Goal: Information Seeking & Learning: Check status

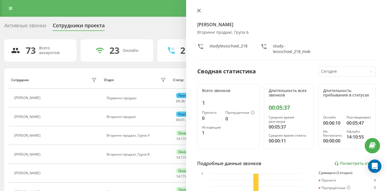
click at [199, 10] on icon at bounding box center [199, 11] width 4 height 4
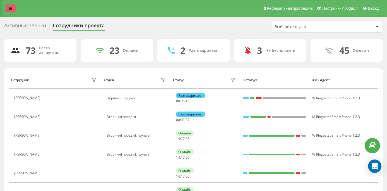
click at [15, 12] on link at bounding box center [11, 8] width 10 height 8
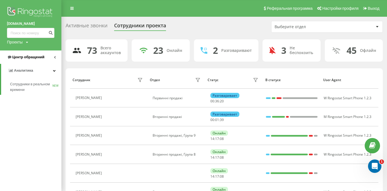
click at [27, 59] on span "Центр обращений" at bounding box center [25, 57] width 37 height 6
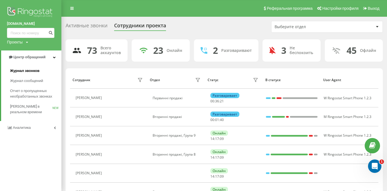
click at [31, 68] on span "Журнал звонков" at bounding box center [24, 71] width 29 height 6
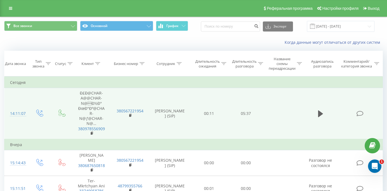
click at [317, 113] on td at bounding box center [320, 113] width 35 height 51
click at [319, 116] on icon at bounding box center [320, 113] width 5 height 7
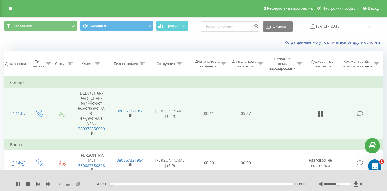
click at [78, 185] on icon at bounding box center [78, 184] width 5 height 4
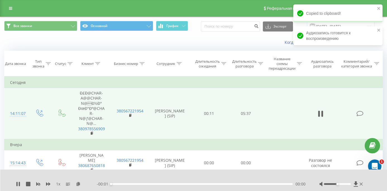
click at [15, 186] on div "1 x - 00:01 00:00 00:00" at bounding box center [193, 180] width 387 height 21
click at [19, 186] on icon at bounding box center [19, 184] width 1 height 4
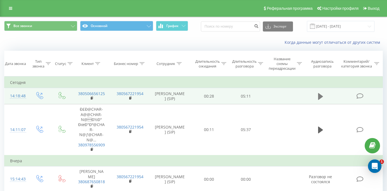
click at [320, 100] on icon at bounding box center [320, 96] width 5 height 7
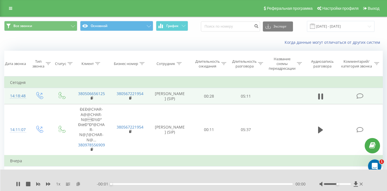
click at [80, 183] on icon at bounding box center [78, 184] width 5 height 4
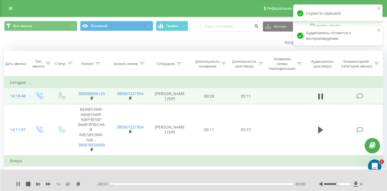
click at [19, 184] on icon at bounding box center [19, 184] width 1 height 4
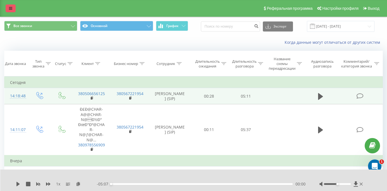
click at [9, 9] on icon at bounding box center [10, 8] width 3 height 4
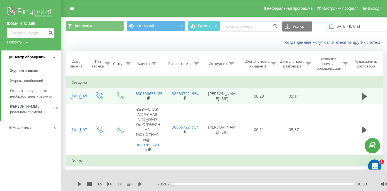
click at [21, 56] on span "Центр обращений" at bounding box center [29, 57] width 32 height 4
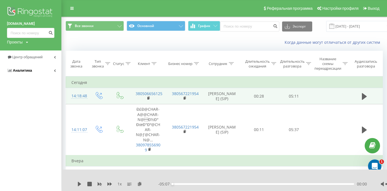
click at [24, 69] on span "Аналитика" at bounding box center [22, 70] width 19 height 4
click at [30, 86] on span "Сотрудники в реальном времени" at bounding box center [31, 86] width 42 height 11
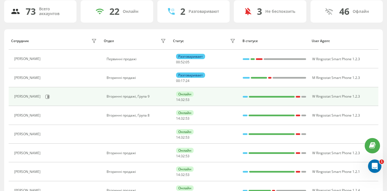
scroll to position [39, 0]
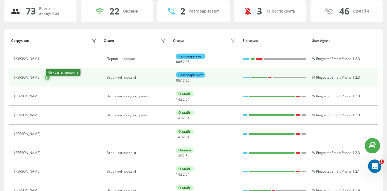
click at [49, 80] on icon at bounding box center [47, 77] width 4 height 4
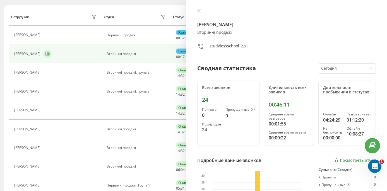
scroll to position [63, 0]
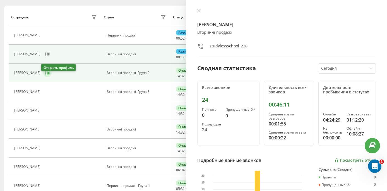
click at [45, 75] on icon at bounding box center [47, 73] width 4 height 4
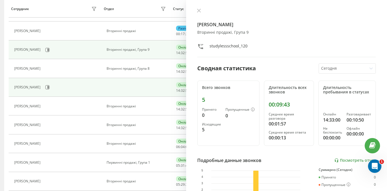
scroll to position [87, 0]
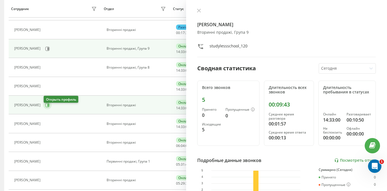
click at [46, 107] on icon at bounding box center [47, 105] width 4 height 4
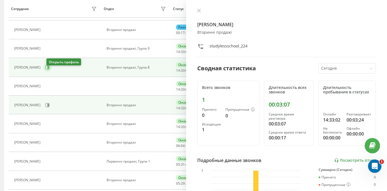
click at [48, 72] on button at bounding box center [47, 67] width 8 height 8
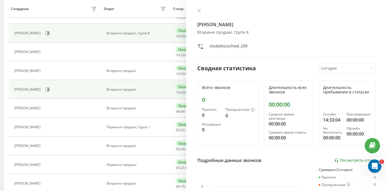
scroll to position [122, 0]
click at [44, 94] on div "[PERSON_NAME]" at bounding box center [56, 88] width 84 height 9
click at [44, 93] on button at bounding box center [47, 89] width 8 height 8
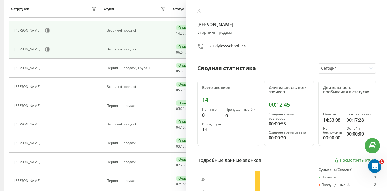
scroll to position [181, 0]
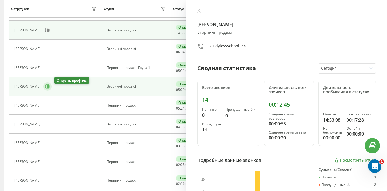
click at [50, 89] on icon at bounding box center [47, 87] width 4 height 4
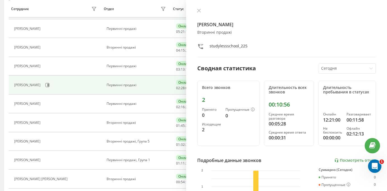
scroll to position [260, 0]
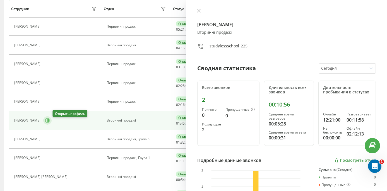
click at [50, 122] on icon at bounding box center [47, 120] width 4 height 4
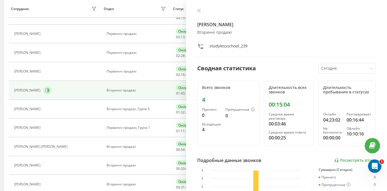
scroll to position [291, 0]
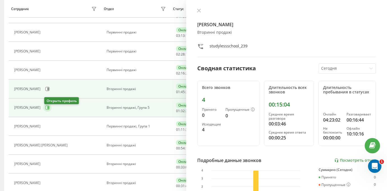
click at [49, 109] on icon at bounding box center [47, 107] width 1 height 3
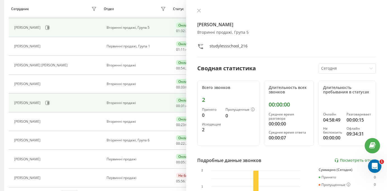
scroll to position [374, 0]
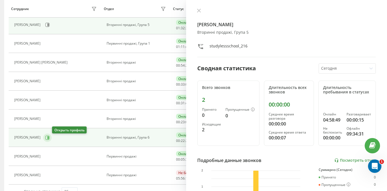
click at [52, 141] on button at bounding box center [47, 138] width 8 height 8
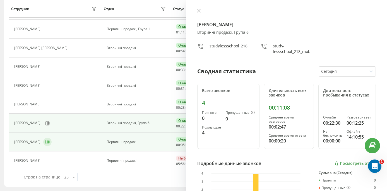
scroll to position [391, 0]
click at [47, 142] on icon at bounding box center [47, 142] width 1 height 3
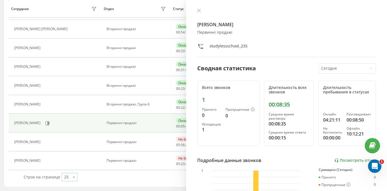
click at [70, 175] on icon at bounding box center [74, 177] width 8 height 11
click at [69, 171] on span "100" at bounding box center [67, 169] width 7 height 5
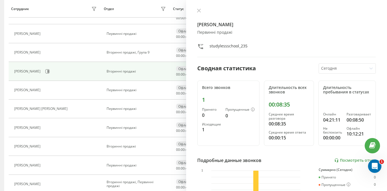
scroll to position [912, 0]
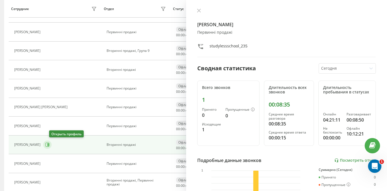
click at [49, 145] on icon at bounding box center [47, 144] width 1 height 3
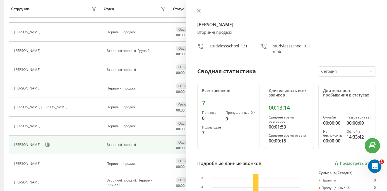
click at [200, 13] on icon at bounding box center [199, 11] width 4 height 4
